Goal: Transaction & Acquisition: Purchase product/service

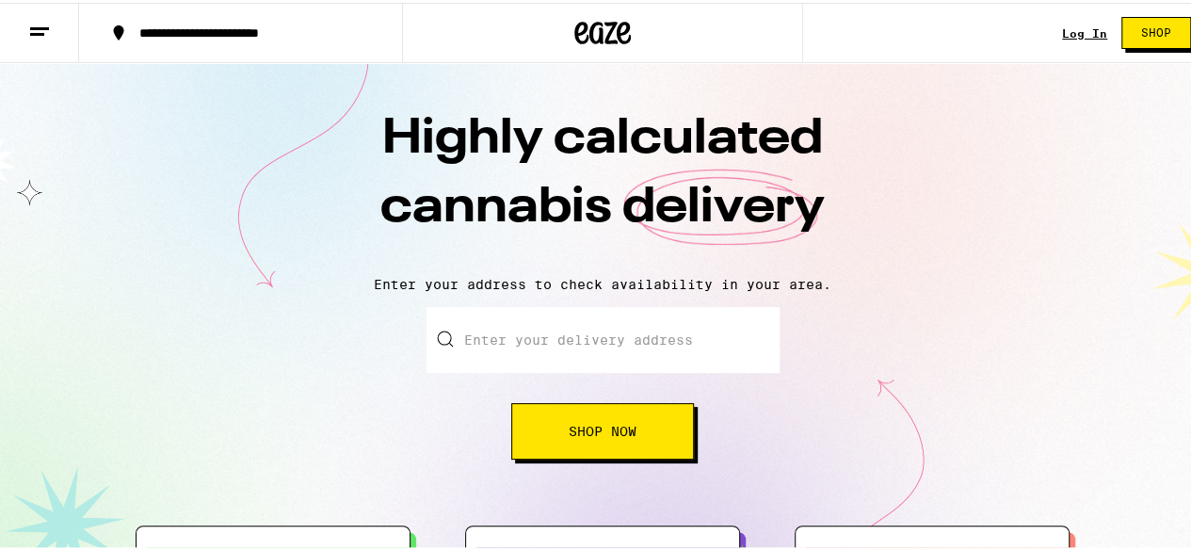
click at [567, 349] on input "Enter your delivery address" at bounding box center [603, 337] width 353 height 66
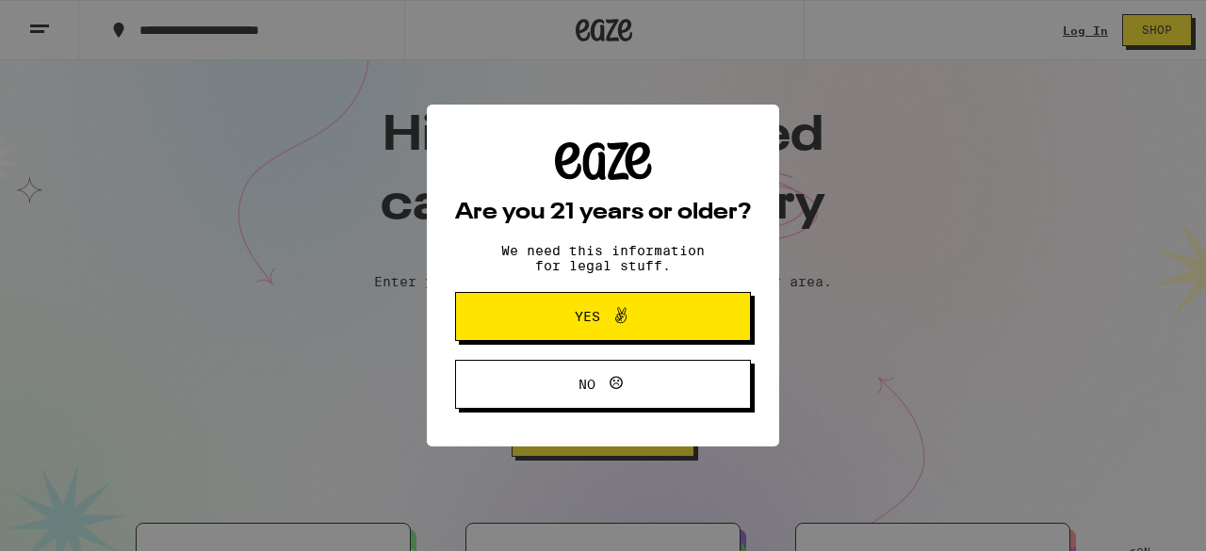
click at [735, 223] on h2 "Are you 21 years or older?" at bounding box center [603, 213] width 296 height 23
click at [636, 329] on span "Yes" at bounding box center [602, 316] width 143 height 24
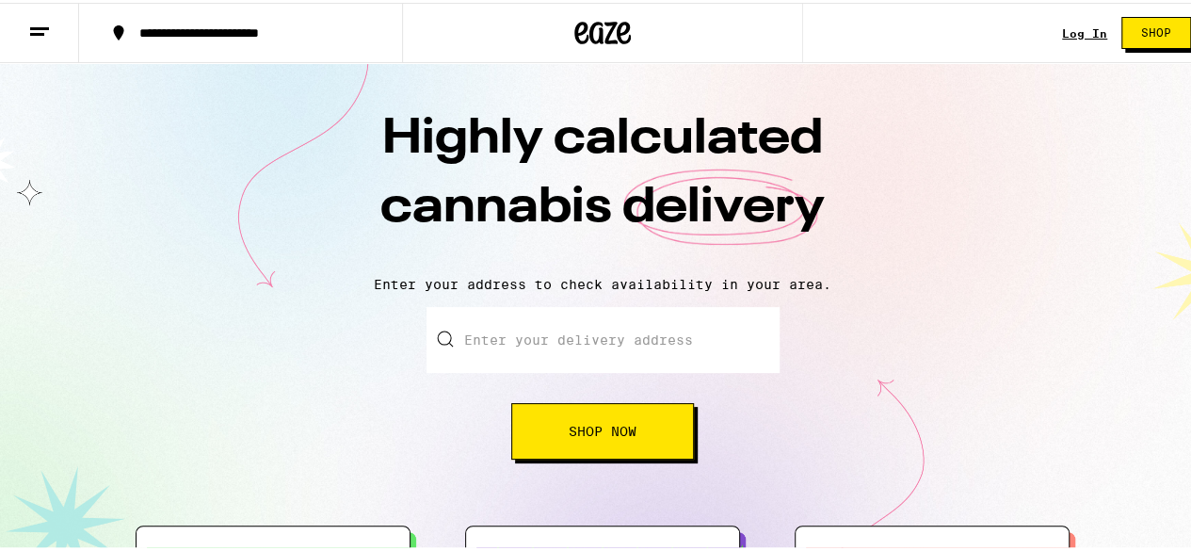
drag, startPoint x: 608, startPoint y: 345, endPoint x: 522, endPoint y: 332, distance: 87.5
click at [522, 332] on input "Enter your delivery address" at bounding box center [603, 337] width 353 height 66
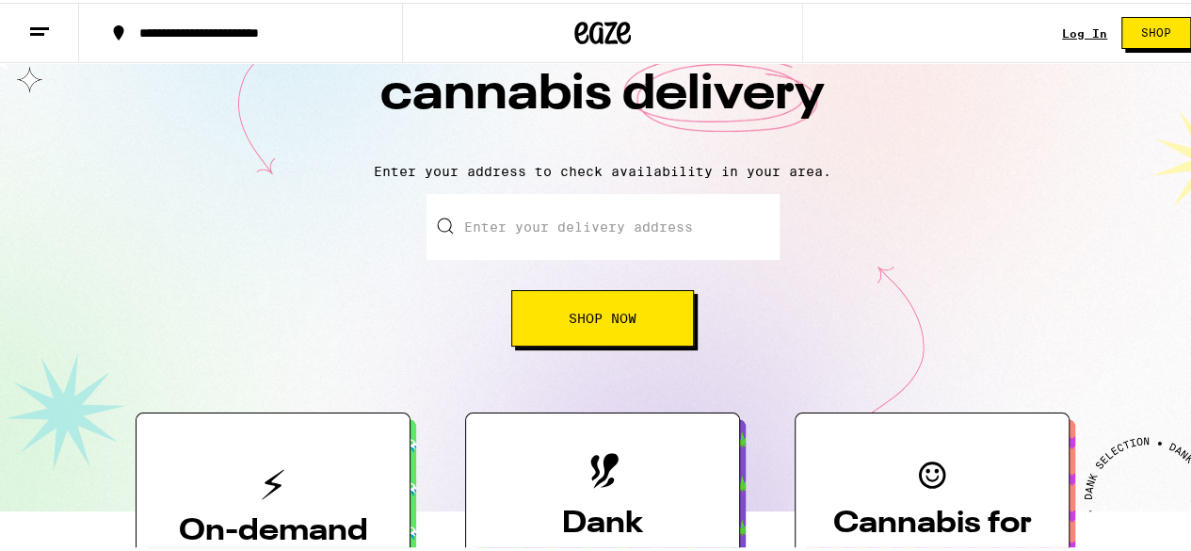
scroll to position [107, 0]
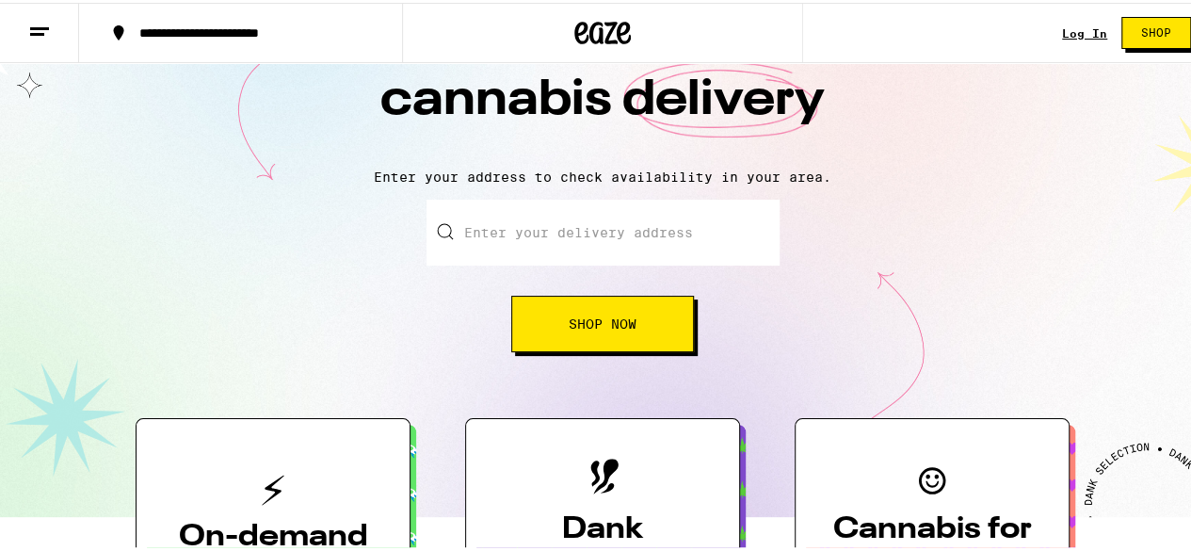
click at [583, 237] on input "Enter your delivery address" at bounding box center [603, 230] width 353 height 66
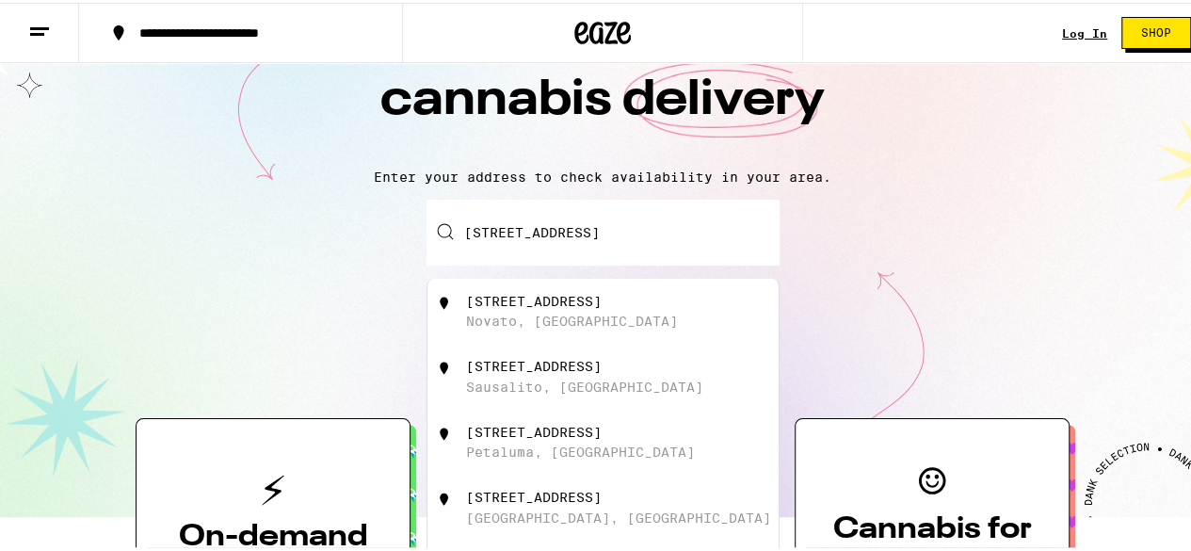
click at [624, 306] on div "[STREET_ADDRESS]" at bounding box center [634, 309] width 336 height 36
type input "[STREET_ADDRESS]"
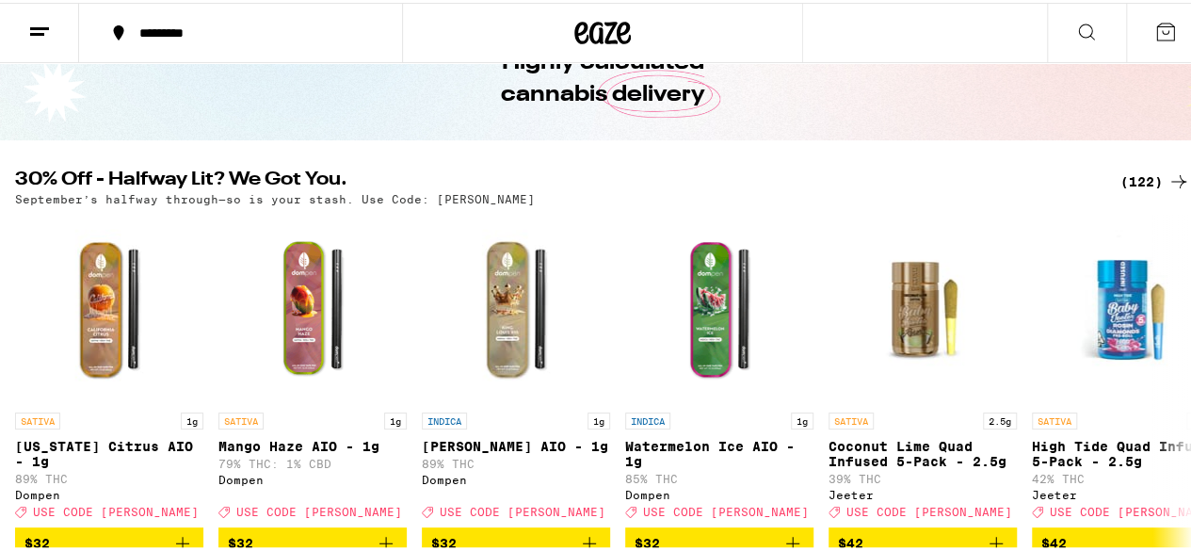
scroll to position [106, 0]
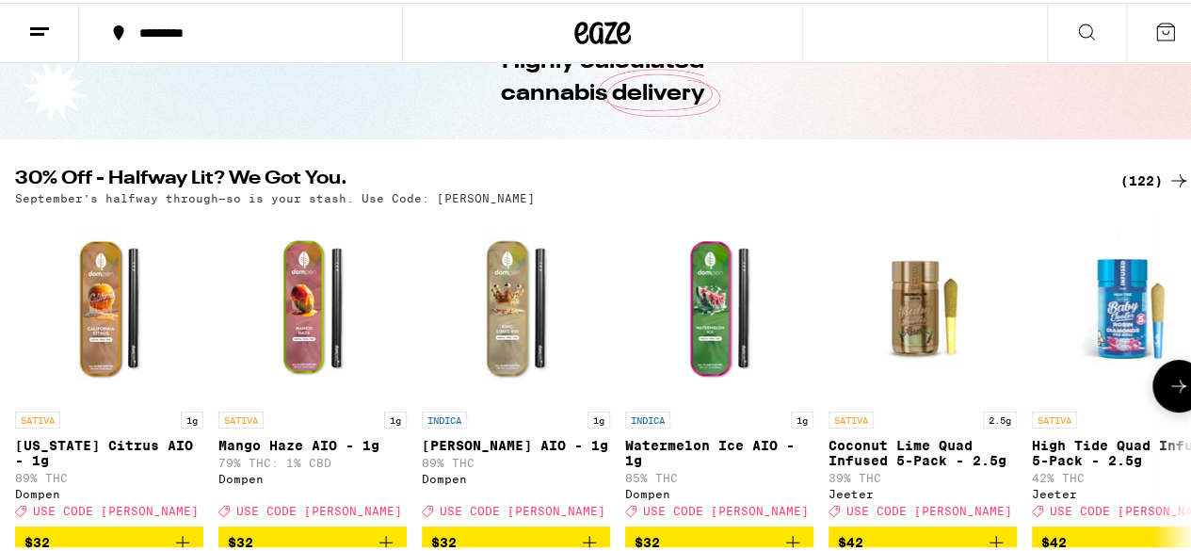
click at [842, 291] on img "Open page for Coconut Lime Quad Infused 5-Pack - 2.5g from Jeeter" at bounding box center [923, 305] width 188 height 188
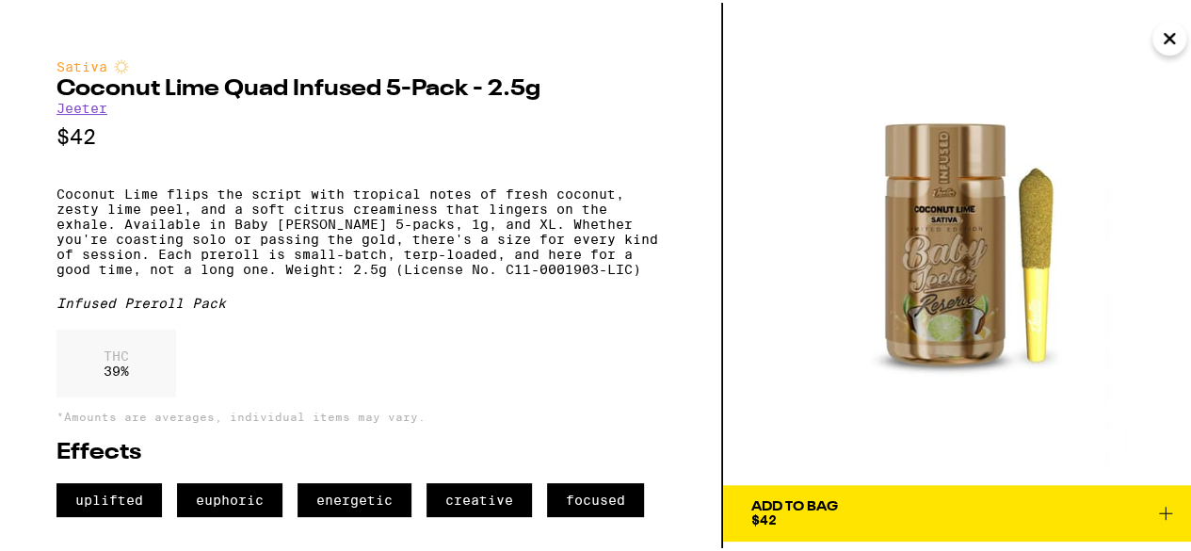
scroll to position [132, 0]
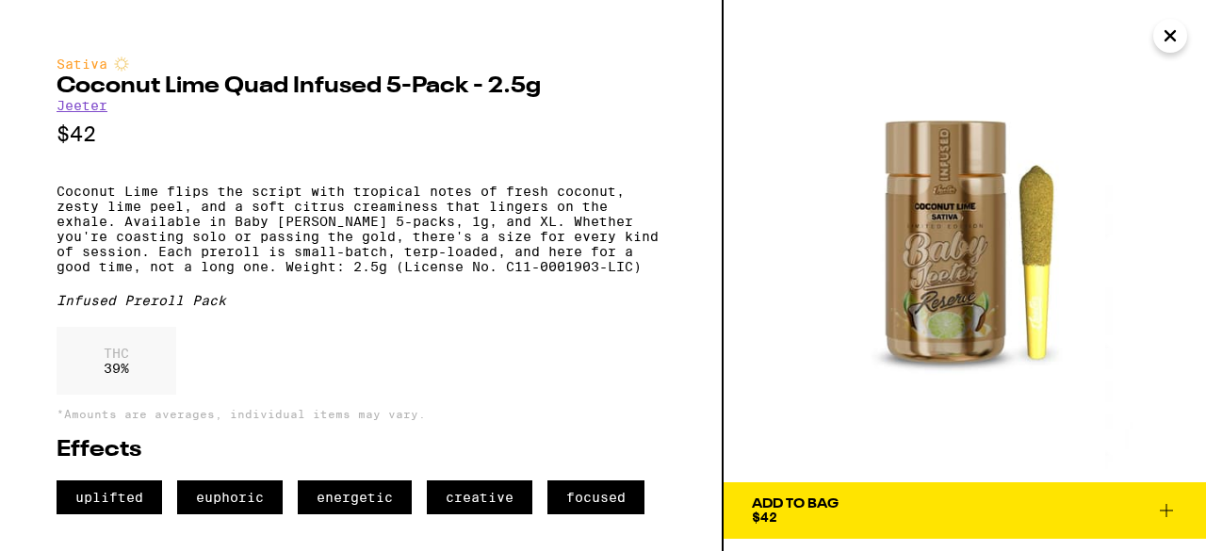
click at [1170, 28] on icon "Close" at bounding box center [1170, 36] width 23 height 28
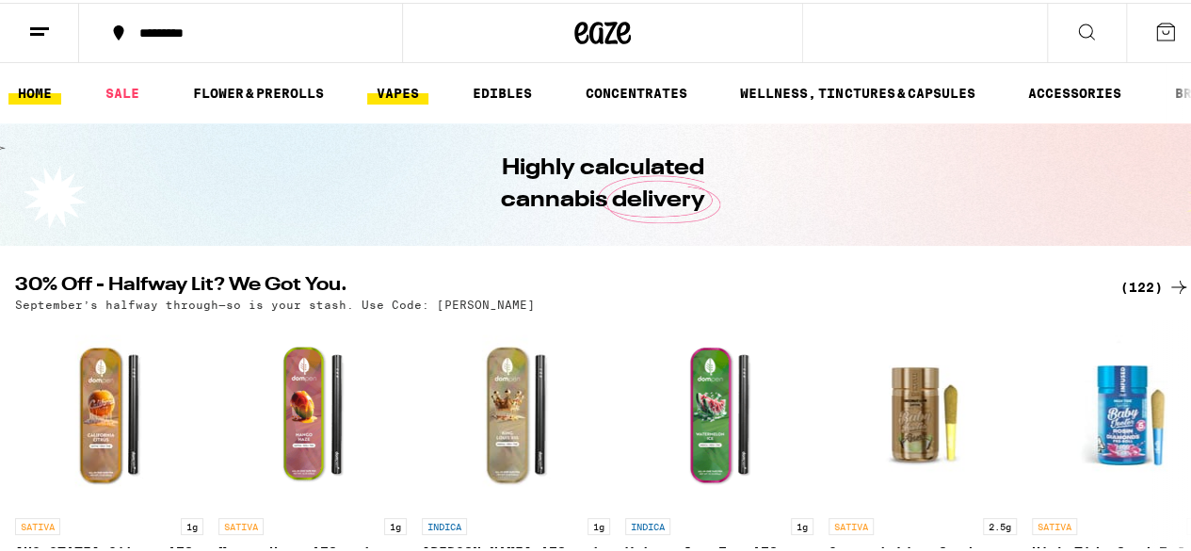
click at [392, 86] on link "VAPES" at bounding box center [397, 90] width 61 height 23
click at [386, 92] on link "VAPES" at bounding box center [397, 90] width 61 height 23
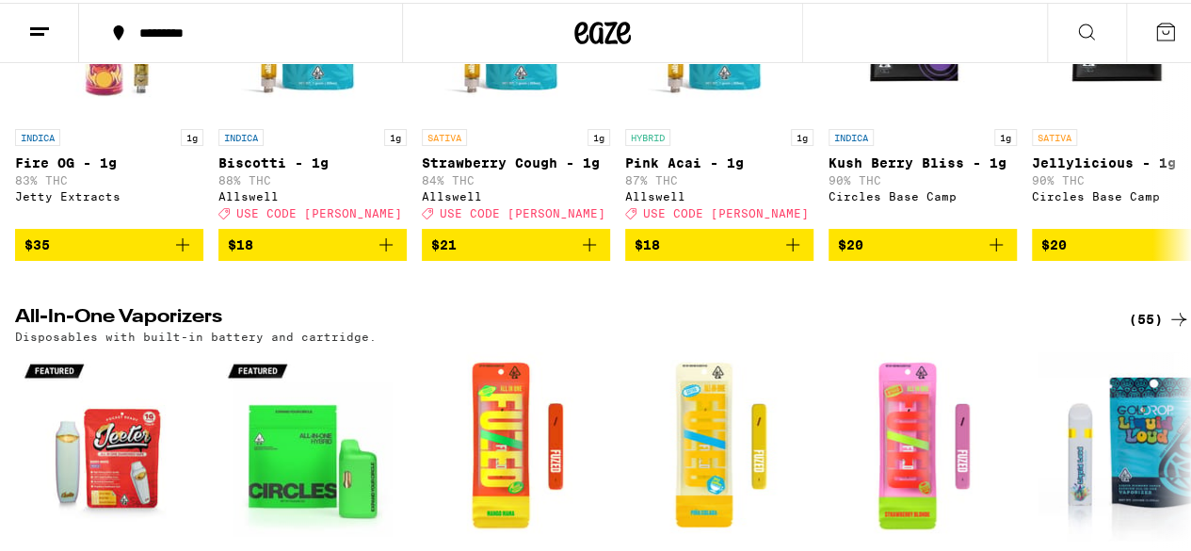
scroll to position [376, 0]
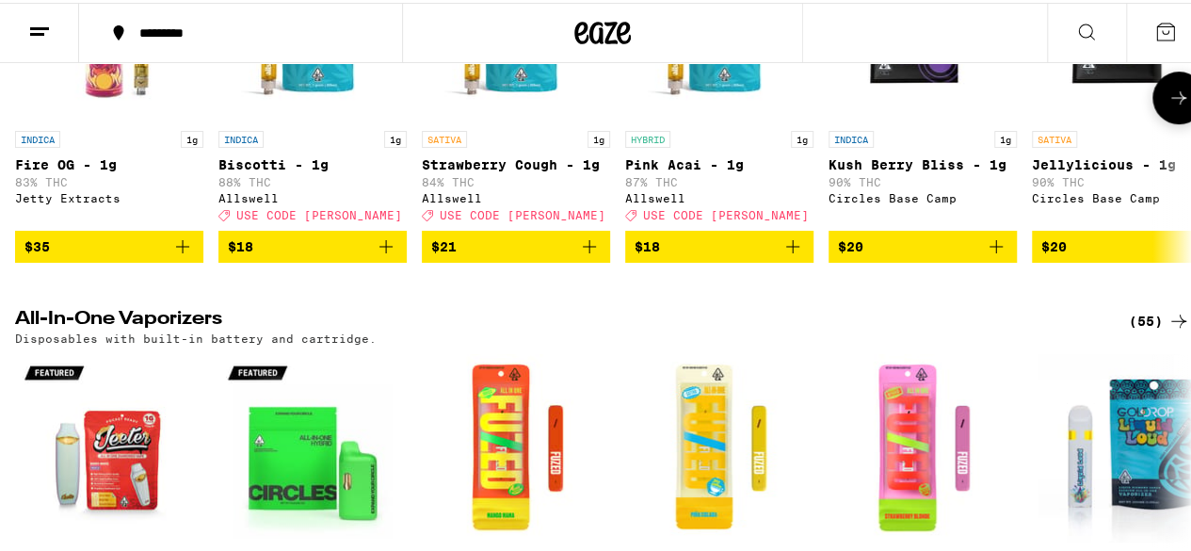
click at [393, 255] on icon "Add to bag" at bounding box center [386, 244] width 23 height 23
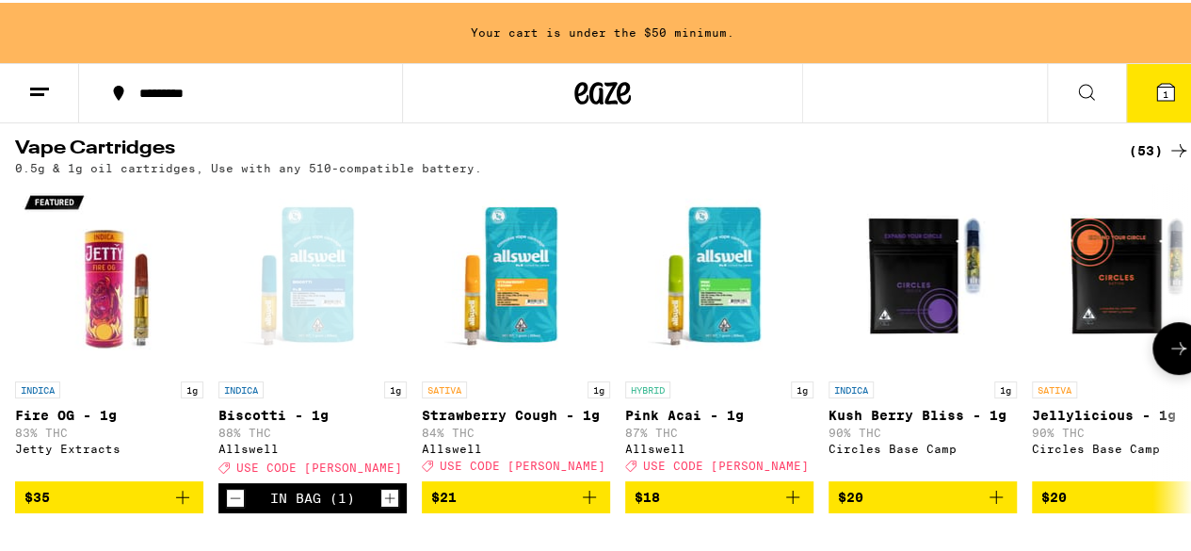
scroll to position [187, 0]
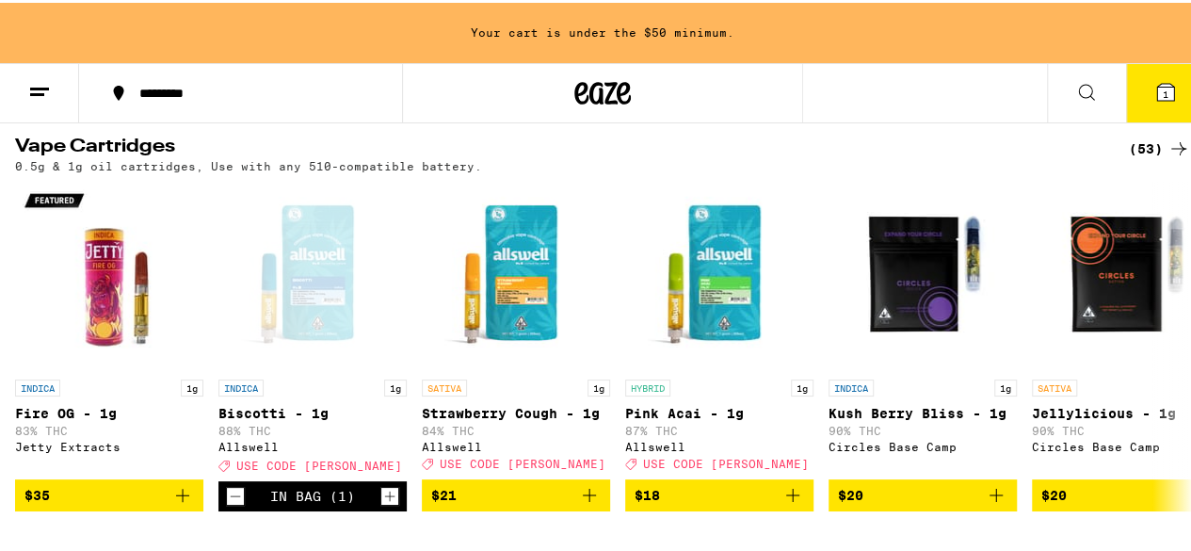
click at [639, 24] on div "Your cart is under the $50 minimum." at bounding box center [603, 30] width 1206 height 60
click at [1168, 348] on icon at bounding box center [1179, 343] width 23 height 23
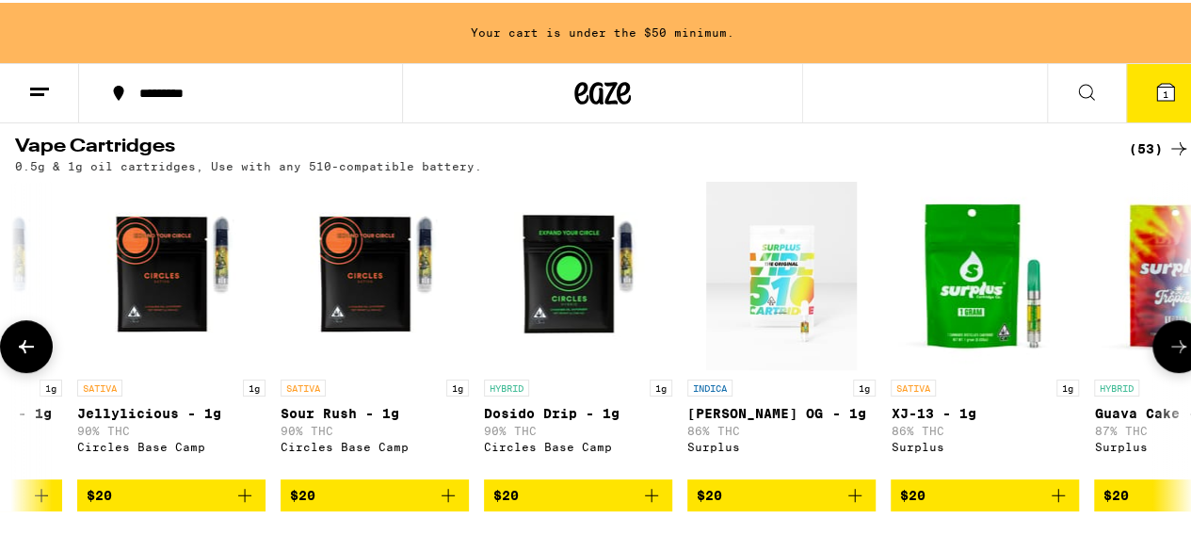
scroll to position [0, 956]
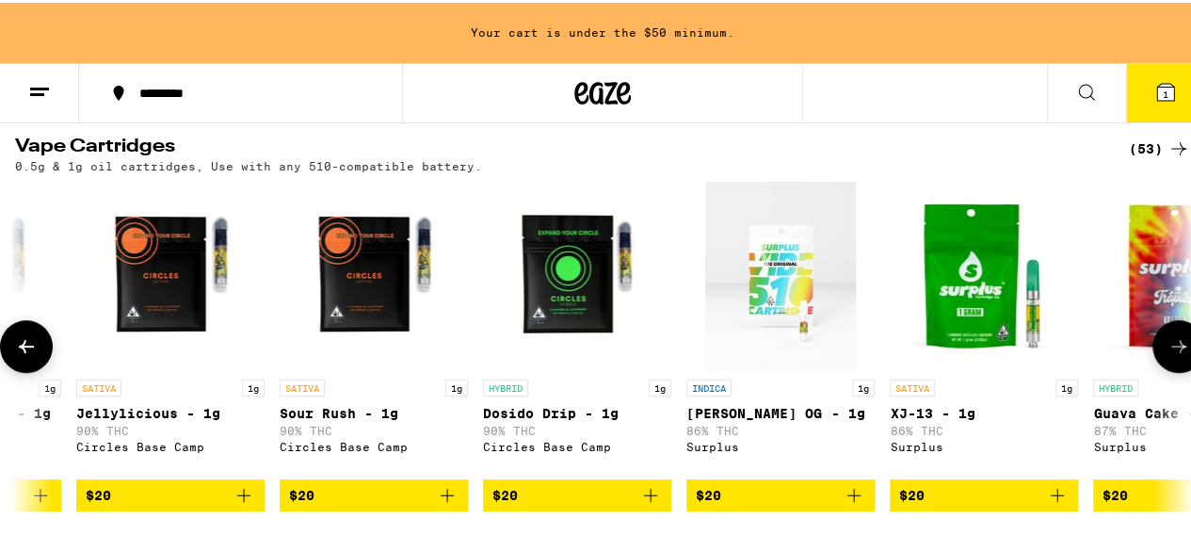
click at [28, 353] on icon at bounding box center [26, 343] width 23 height 23
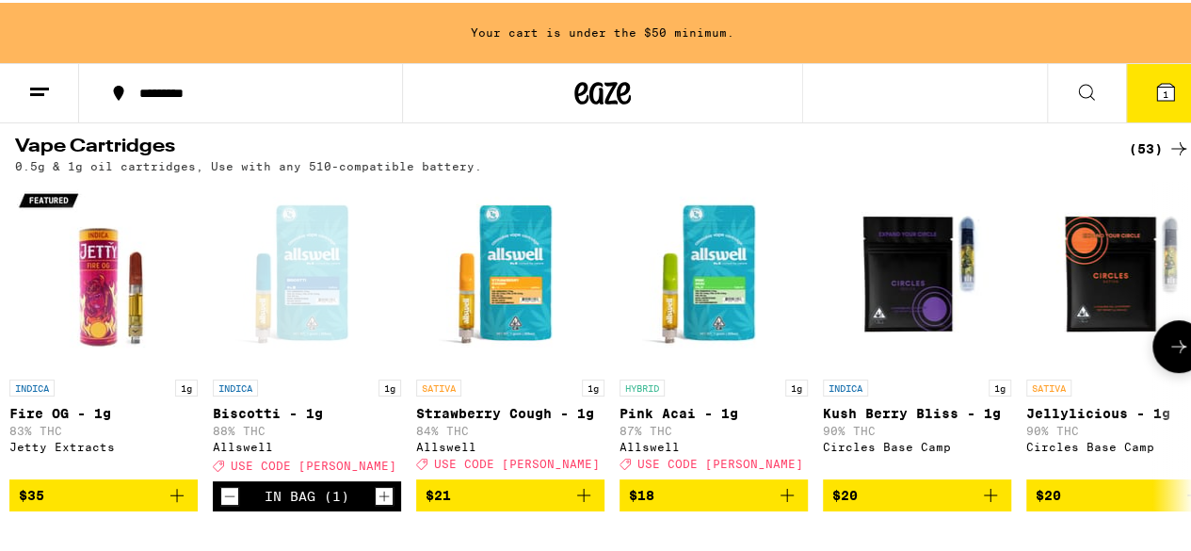
scroll to position [0, 0]
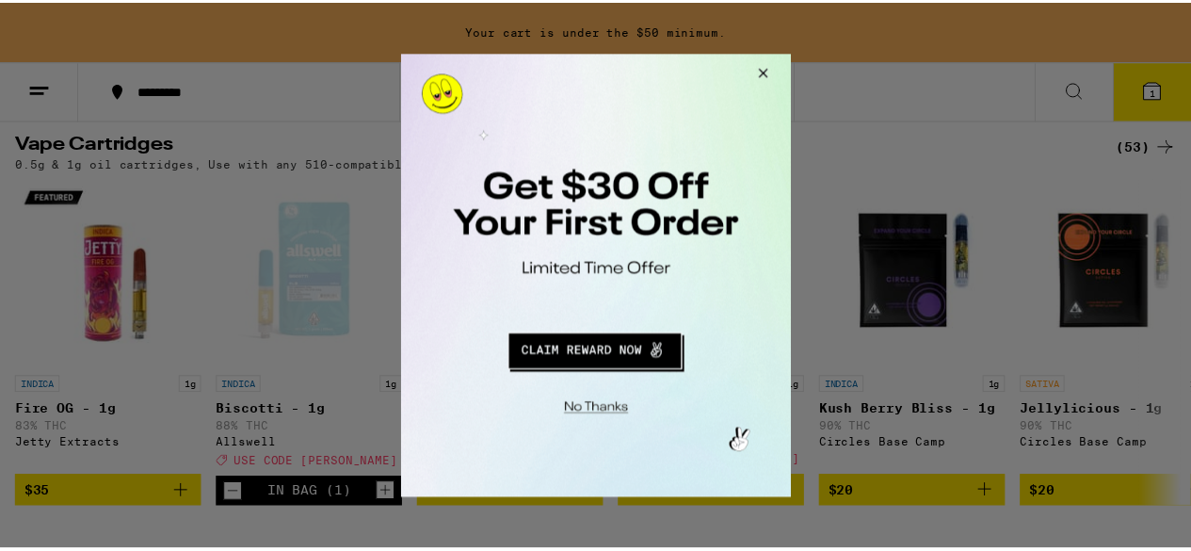
click at [756, 74] on button "Close Modal" at bounding box center [763, 76] width 51 height 45
